Goal: Navigation & Orientation: Find specific page/section

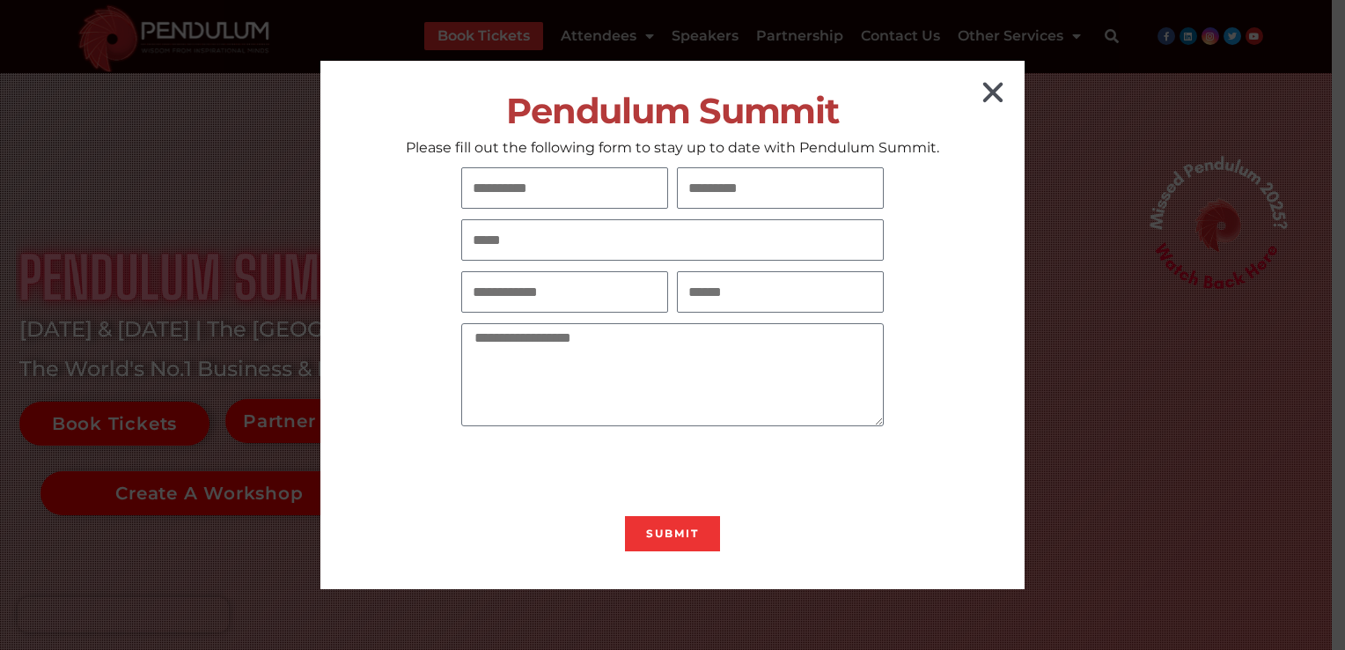
click at [990, 93] on icon "Close" at bounding box center [993, 92] width 28 height 28
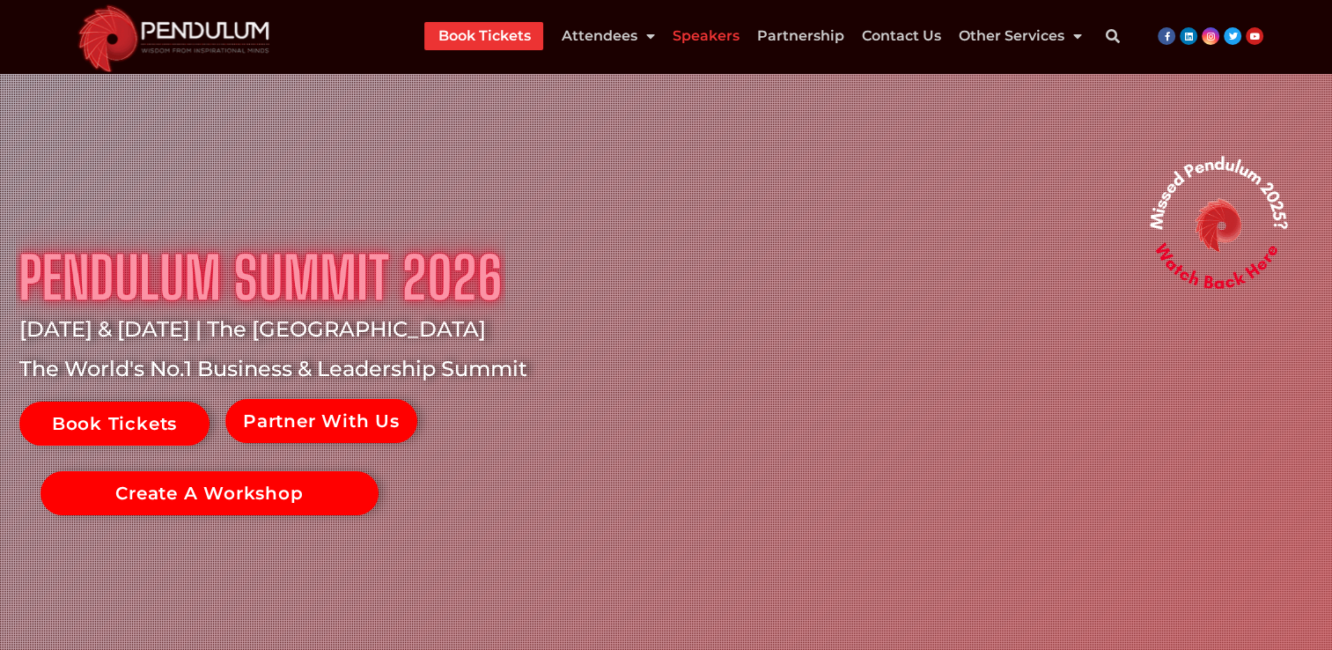
click at [708, 40] on link "Speakers" at bounding box center [705, 36] width 67 height 28
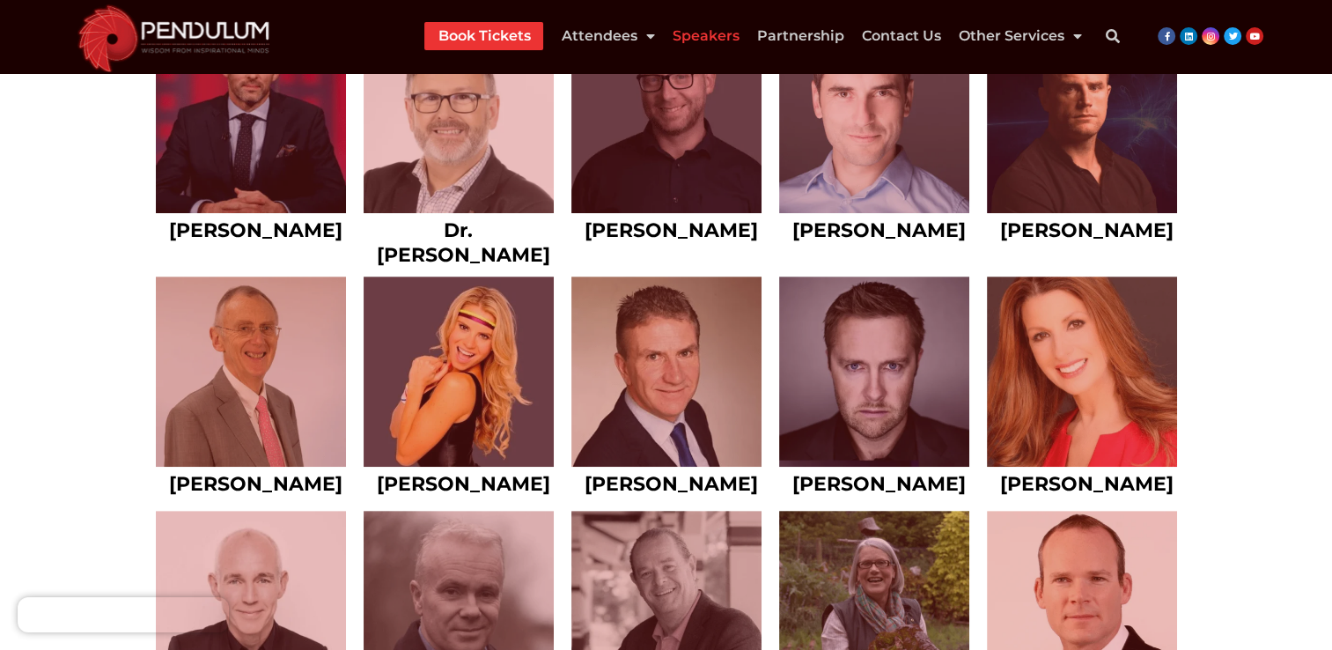
scroll to position [7386, 0]
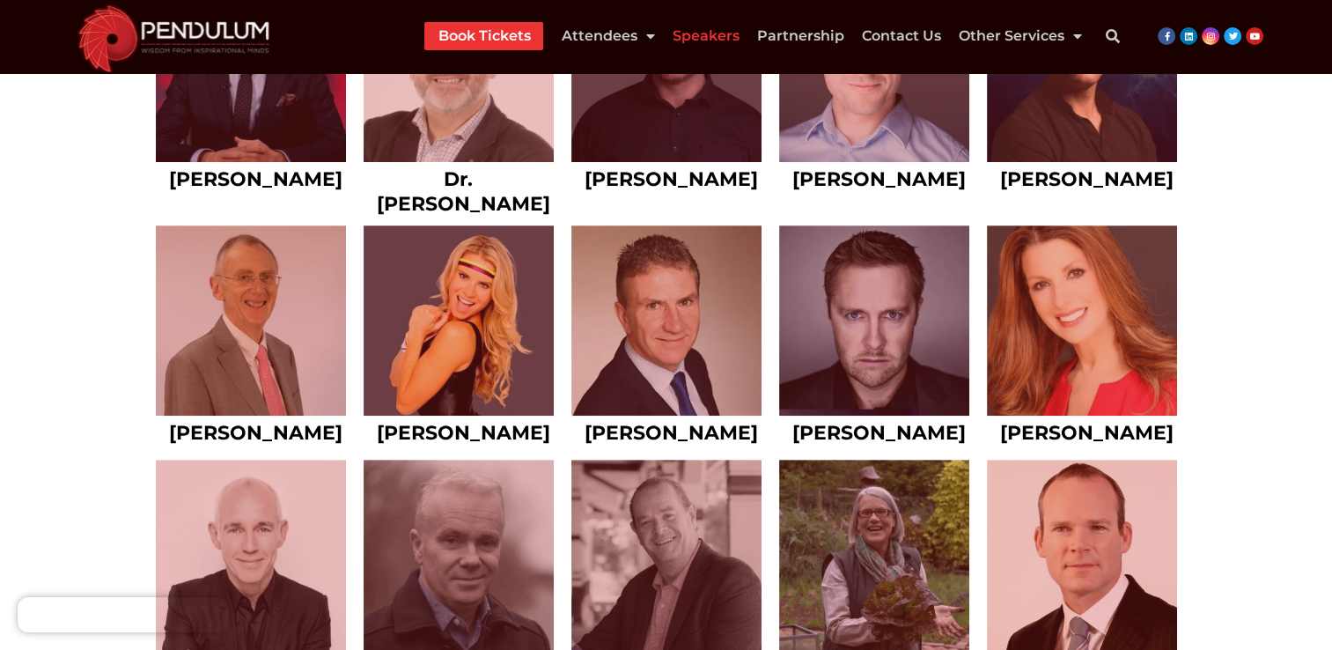
click at [208, 20] on img at bounding box center [174, 36] width 214 height 73
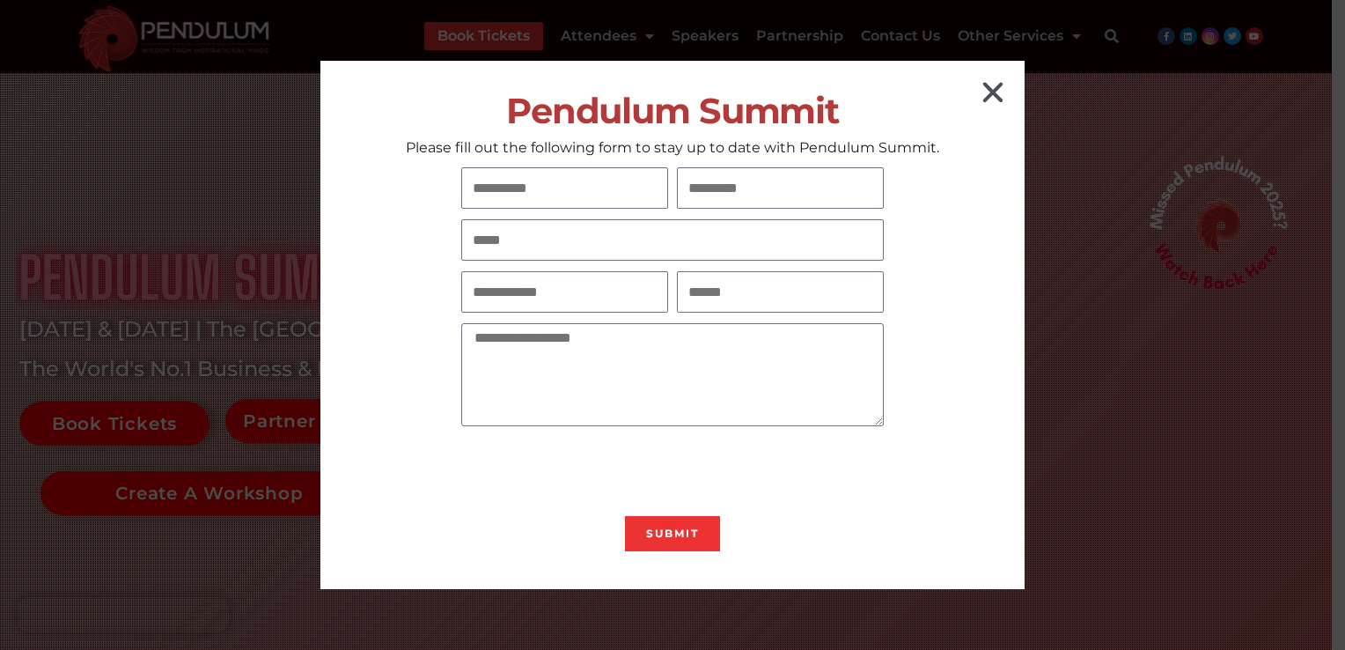
click at [988, 104] on icon "Close" at bounding box center [993, 92] width 28 height 28
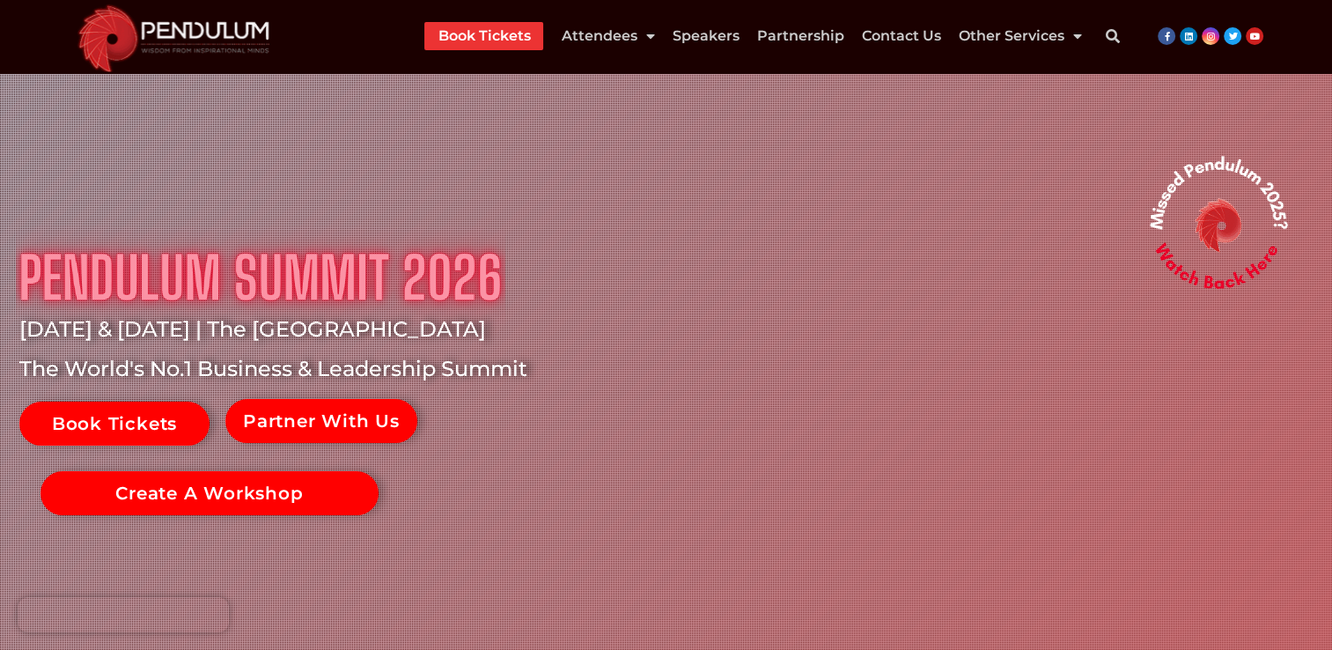
click at [204, 273] on img at bounding box center [260, 278] width 489 height 122
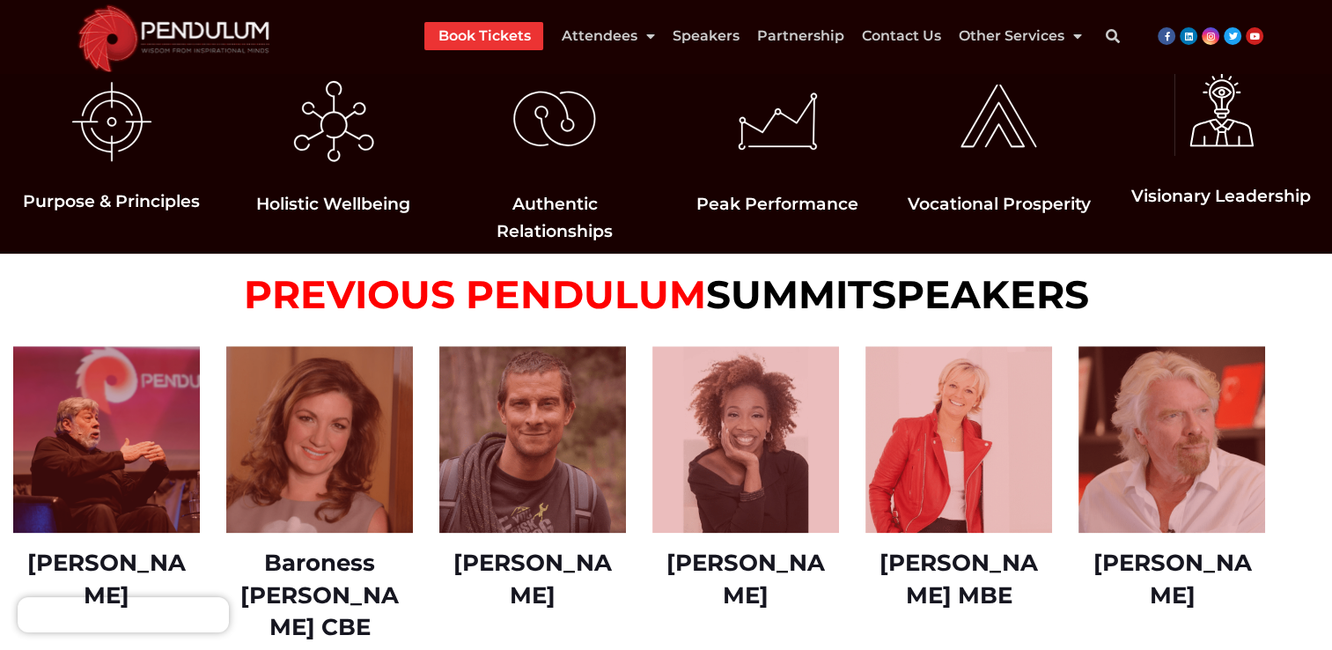
scroll to position [1810, 0]
